Goal: Find specific page/section: Find specific page/section

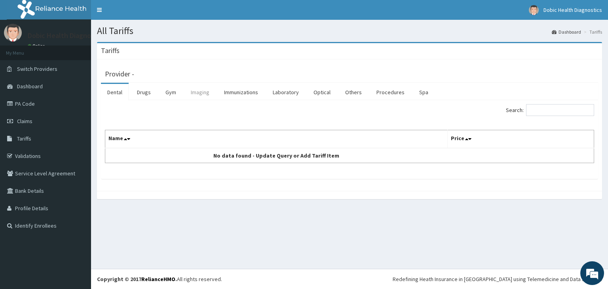
click at [200, 94] on link "Imaging" at bounding box center [199, 92] width 31 height 17
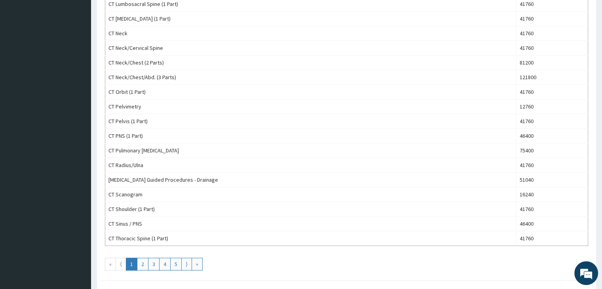
scroll to position [676, 0]
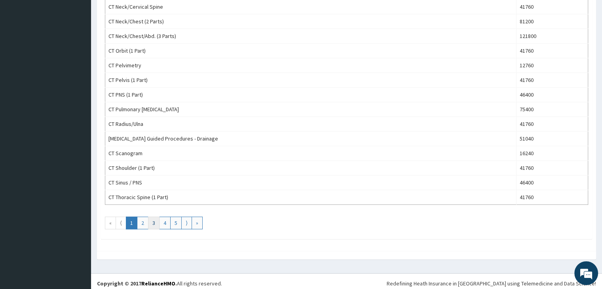
click at [150, 217] on link "3" at bounding box center [153, 222] width 11 height 13
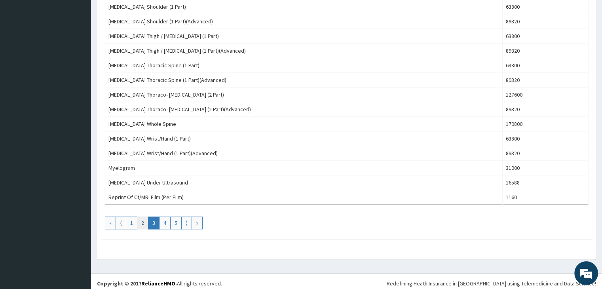
click at [141, 218] on link "2" at bounding box center [142, 222] width 11 height 13
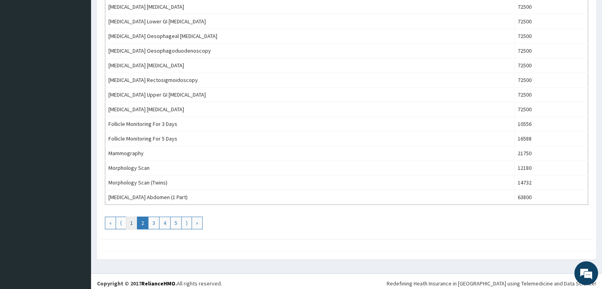
click at [132, 217] on link "1" at bounding box center [131, 222] width 11 height 13
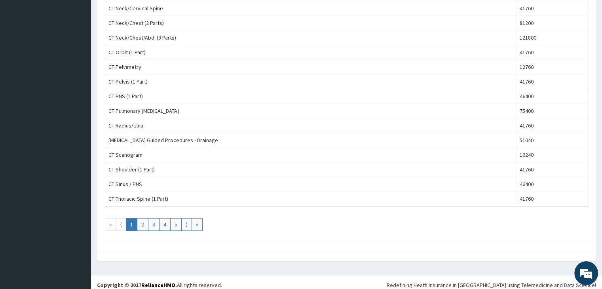
scroll to position [674, 0]
click at [187, 222] on link "⟩" at bounding box center [186, 224] width 11 height 13
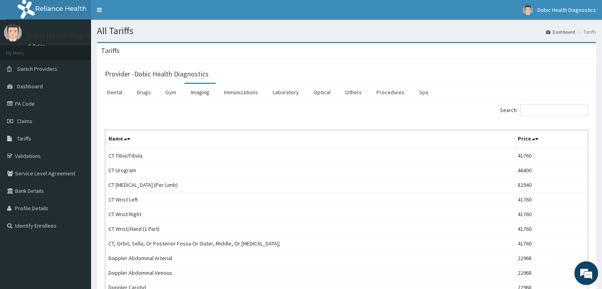
click at [186, 140] on th "Name" at bounding box center [309, 139] width 409 height 18
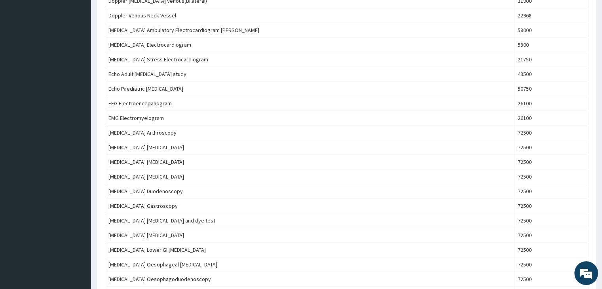
scroll to position [676, 0]
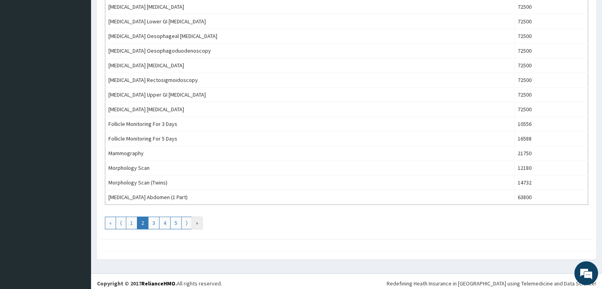
click at [198, 217] on link "»" at bounding box center [196, 222] width 11 height 13
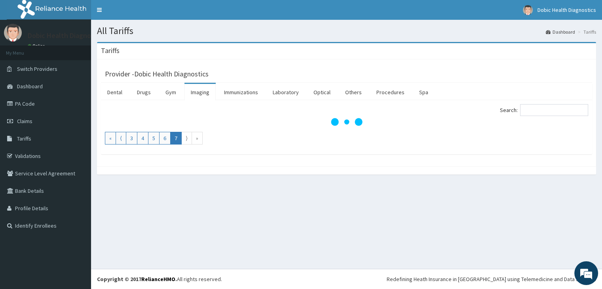
scroll to position [0, 0]
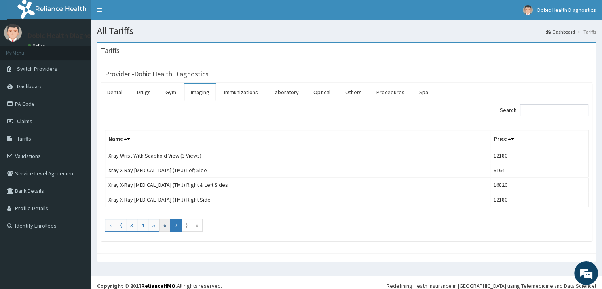
click at [163, 223] on link "6" at bounding box center [164, 225] width 11 height 13
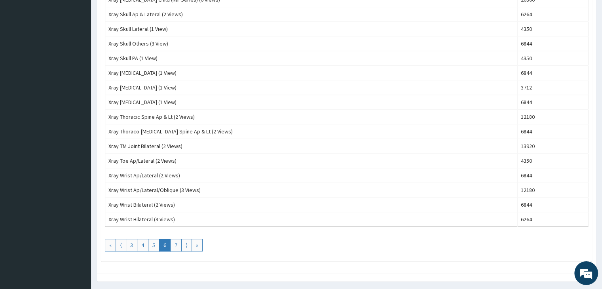
scroll to position [676, 0]
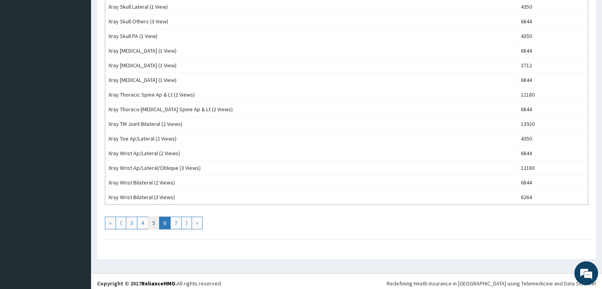
click at [155, 219] on link "5" at bounding box center [153, 222] width 11 height 13
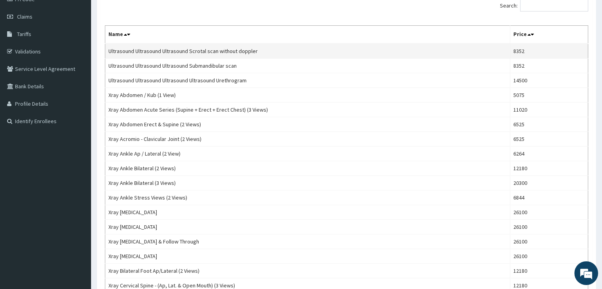
scroll to position [101, 0]
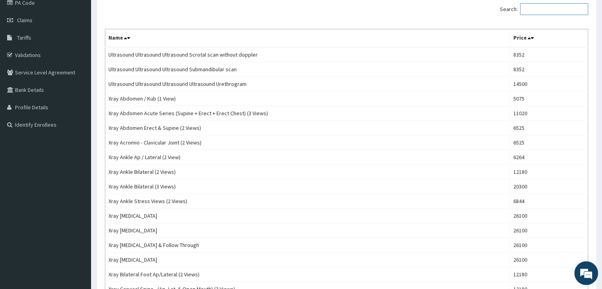
click at [533, 9] on input "Search:" at bounding box center [554, 9] width 68 height 12
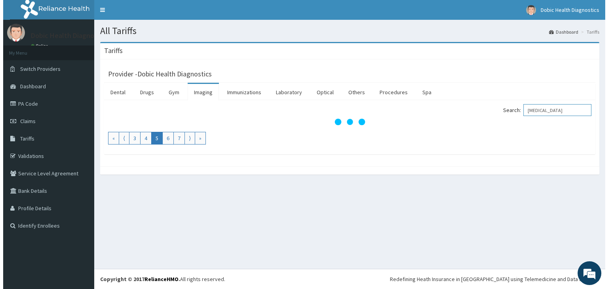
scroll to position [0, 0]
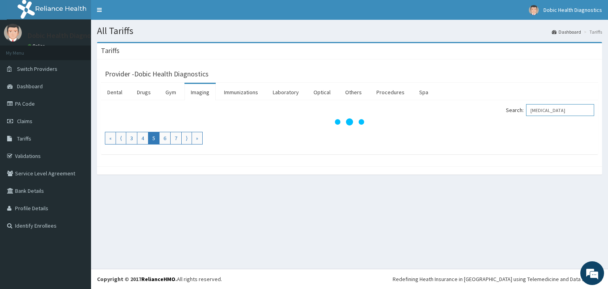
type input "ECG"
click at [201, 93] on link "Imaging" at bounding box center [199, 92] width 31 height 17
click at [22, 137] on span "Tariffs" at bounding box center [24, 138] width 14 height 7
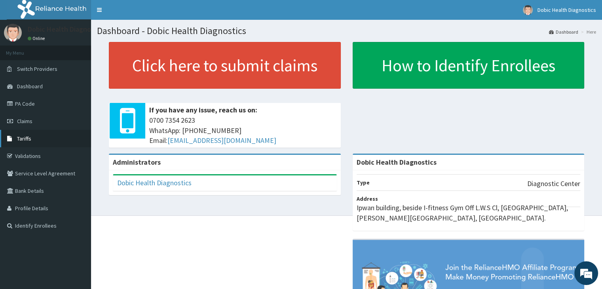
click at [35, 137] on link "Tariffs" at bounding box center [45, 138] width 91 height 17
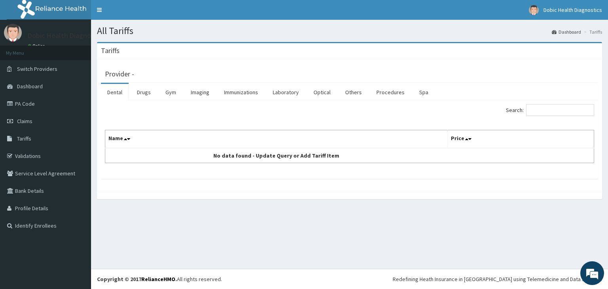
click at [35, 137] on link "Tariffs" at bounding box center [45, 138] width 91 height 17
click at [207, 92] on link "Imaging" at bounding box center [199, 92] width 31 height 17
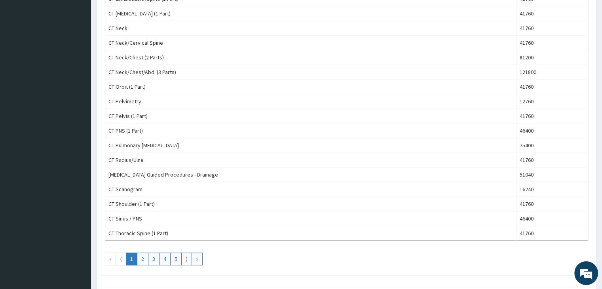
scroll to position [676, 0]
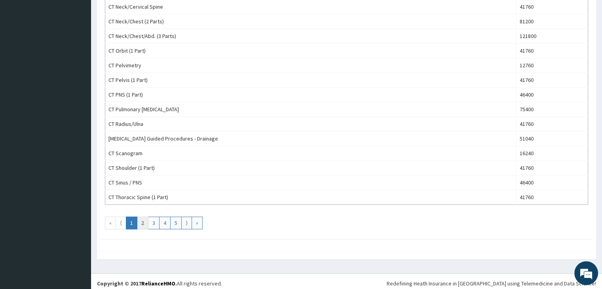
click at [142, 217] on link "2" at bounding box center [142, 222] width 11 height 13
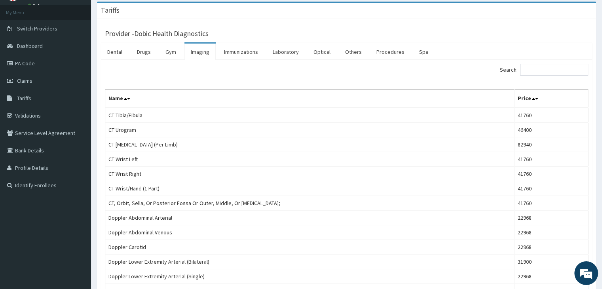
scroll to position [38, 0]
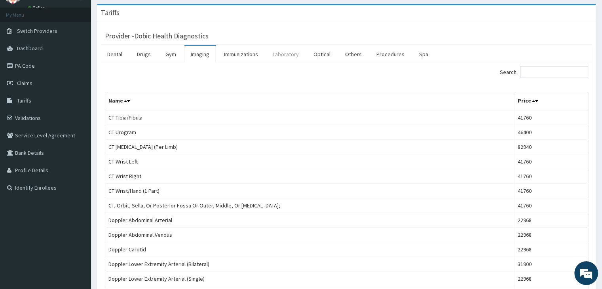
click at [282, 53] on link "Laboratory" at bounding box center [285, 54] width 39 height 17
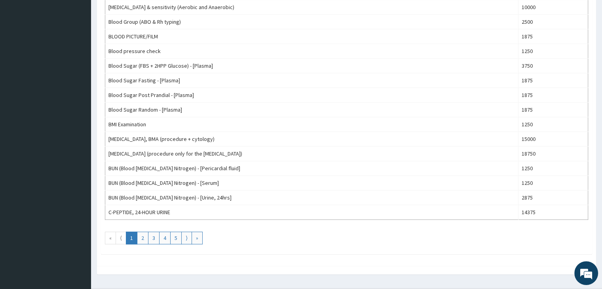
scroll to position [665, 0]
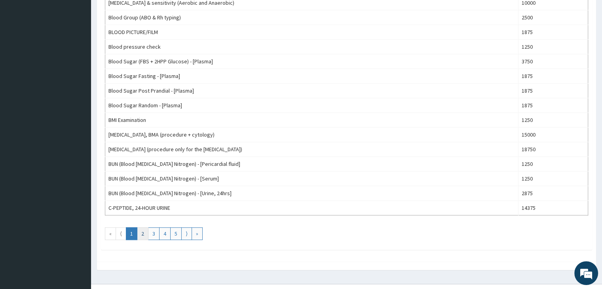
click at [142, 228] on link "2" at bounding box center [142, 233] width 11 height 13
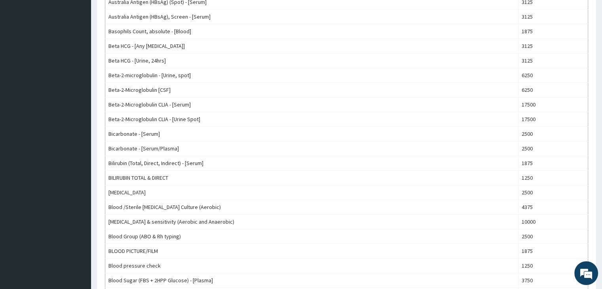
scroll to position [621, 0]
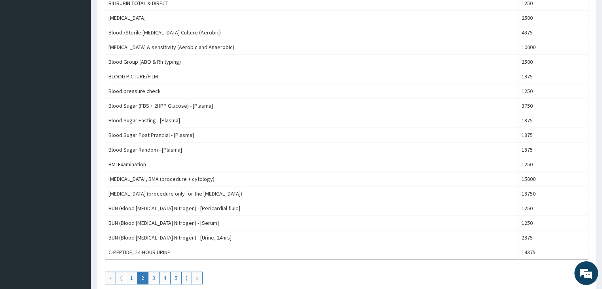
click at [141, 274] on link "2" at bounding box center [142, 277] width 11 height 13
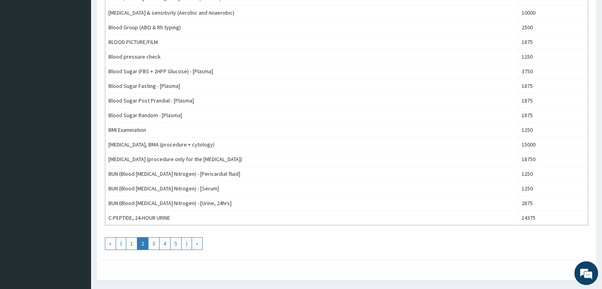
scroll to position [676, 0]
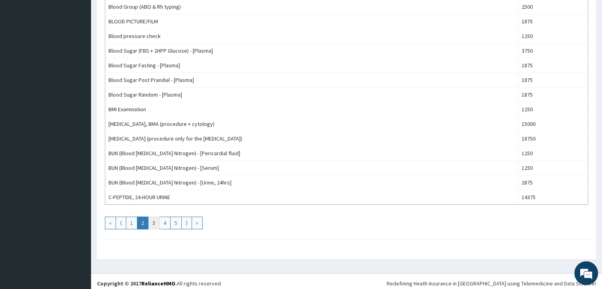
click at [153, 216] on link "3" at bounding box center [153, 222] width 11 height 13
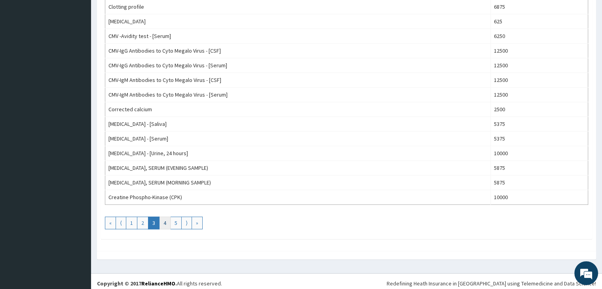
click at [165, 220] on link "4" at bounding box center [164, 222] width 11 height 13
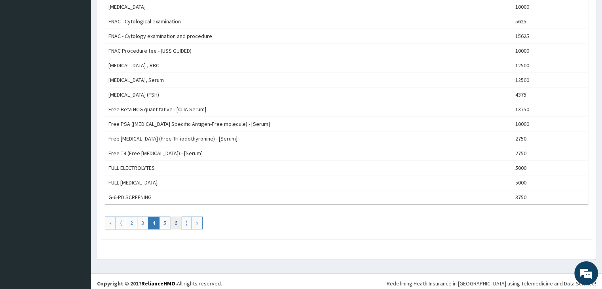
click at [176, 219] on link "6" at bounding box center [175, 222] width 11 height 13
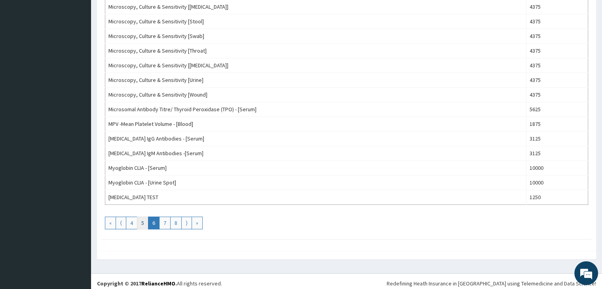
click at [141, 219] on link "5" at bounding box center [142, 222] width 11 height 13
